Goal: Task Accomplishment & Management: Manage account settings

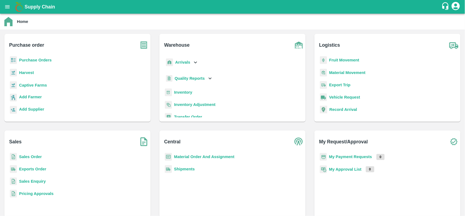
click at [186, 91] on b "Inventory" at bounding box center [183, 92] width 18 height 4
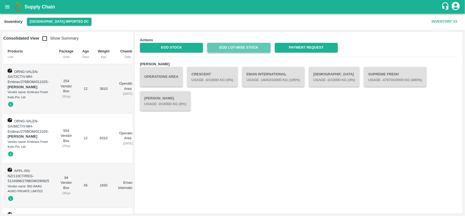
click at [258, 47] on link "EOD Lot-wise Stock" at bounding box center [238, 48] width 63 height 10
click at [10, 5] on icon "open drawer" at bounding box center [7, 7] width 6 height 6
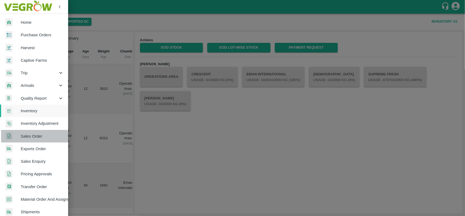
click at [29, 137] on span "Sales Order" at bounding box center [42, 136] width 43 height 6
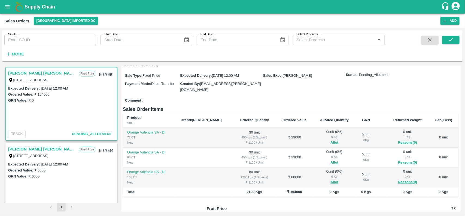
scroll to position [51, 0]
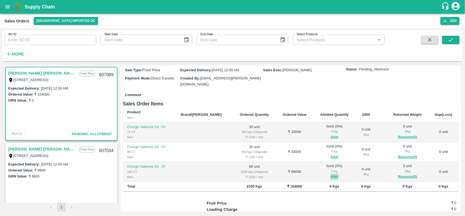
click at [331, 172] on button "Allot" at bounding box center [335, 176] width 8 height 6
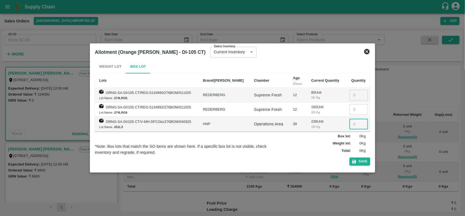
click at [350, 122] on input "number" at bounding box center [359, 124] width 19 height 10
type input "-12"
click at [368, 48] on icon at bounding box center [367, 51] width 7 height 7
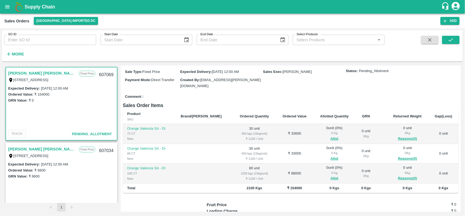
scroll to position [50, 0]
click at [328, 83] on div "Sale Type : Fixed Price Expected Delivery : [DATE] 12:00 AM Sales Exec : [PERSO…" at bounding box center [291, 78] width 336 height 27
